Goal: Information Seeking & Learning: Learn about a topic

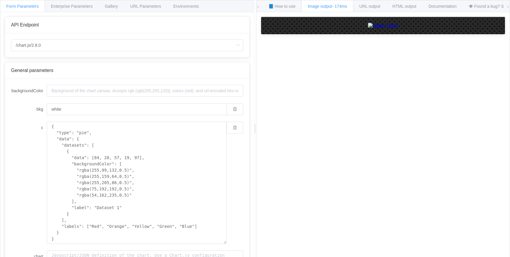
click at [386, 28] on img at bounding box center [383, 25] width 30 height 5
click at [139, 181] on textarea "{ "type": "pie", "data": { "datasets": [ { "data": [84, 28, 57, 19, 97], "backg…" at bounding box center [137, 183] width 180 height 122
click at [114, 149] on textarea "{ "type": "pie", "data": { "datasets": [ { "data": [84, 28, 57, 19, 97], "backg…" at bounding box center [137, 183] width 180 height 122
drag, startPoint x: 51, startPoint y: 127, endPoint x: 76, endPoint y: 236, distance: 112.2
click at [76, 236] on textarea "{ "type": "pie", "data": { "datasets": [ { "data": [84, 28, 57, 19, 97], "backg…" at bounding box center [137, 183] width 180 height 122
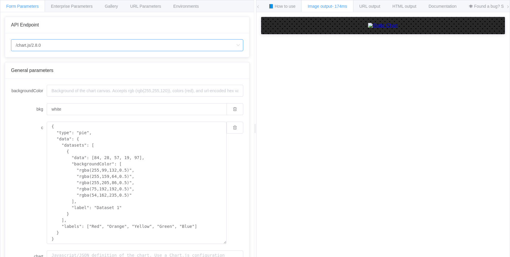
click at [56, 44] on input "/chart.js/2.8.0" at bounding box center [127, 45] width 232 height 12
click at [39, 72] on span "/chart.js/2.8.0" at bounding box center [30, 72] width 26 height 5
drag, startPoint x: 52, startPoint y: 127, endPoint x: 79, endPoint y: 242, distance: 118.3
click at [79, 242] on textarea "{ "type": "pie", "data": { "datasets": [ { "data": [84, 28, 57, 19, 97], "backg…" at bounding box center [137, 183] width 180 height 122
click at [397, 28] on img at bounding box center [383, 25] width 30 height 5
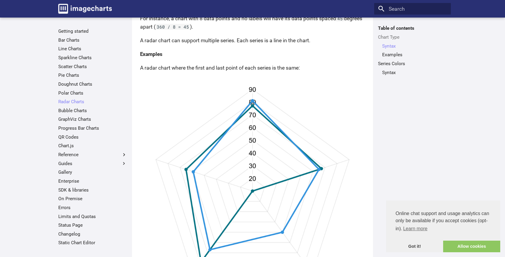
scroll to position [238, 0]
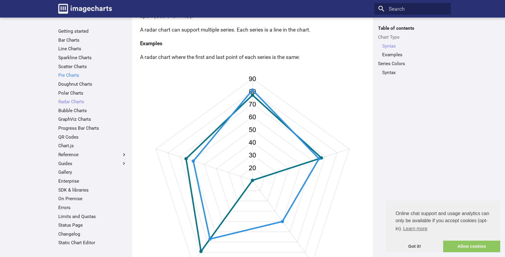
click at [68, 75] on link "Pie Charts" at bounding box center [92, 75] width 69 height 6
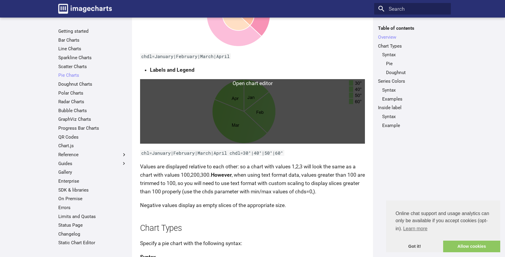
scroll to position [327, 0]
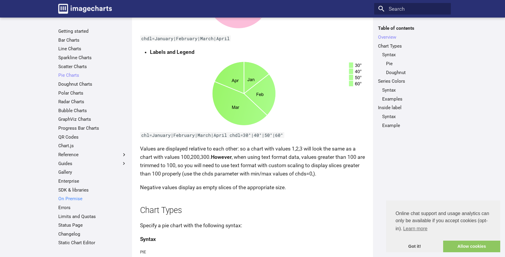
click at [68, 200] on link "On Premise" at bounding box center [92, 199] width 69 height 6
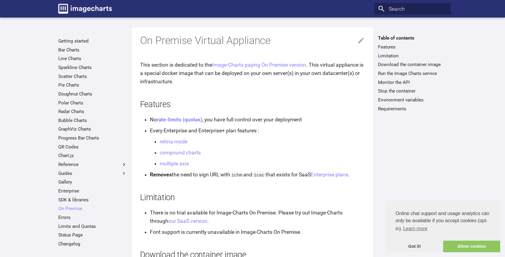
click at [342, 130] on li "Every Enterprise and Enterprise+ plan features : retina mode compound charts mu…" at bounding box center [257, 146] width 215 height 41
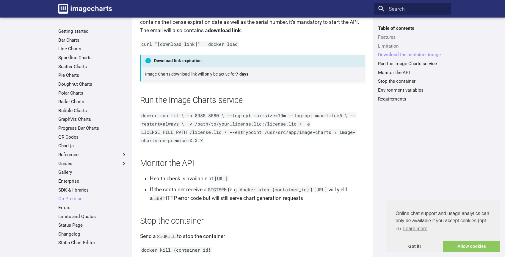
scroll to position [268, 0]
